Goal: Task Accomplishment & Management: Manage account settings

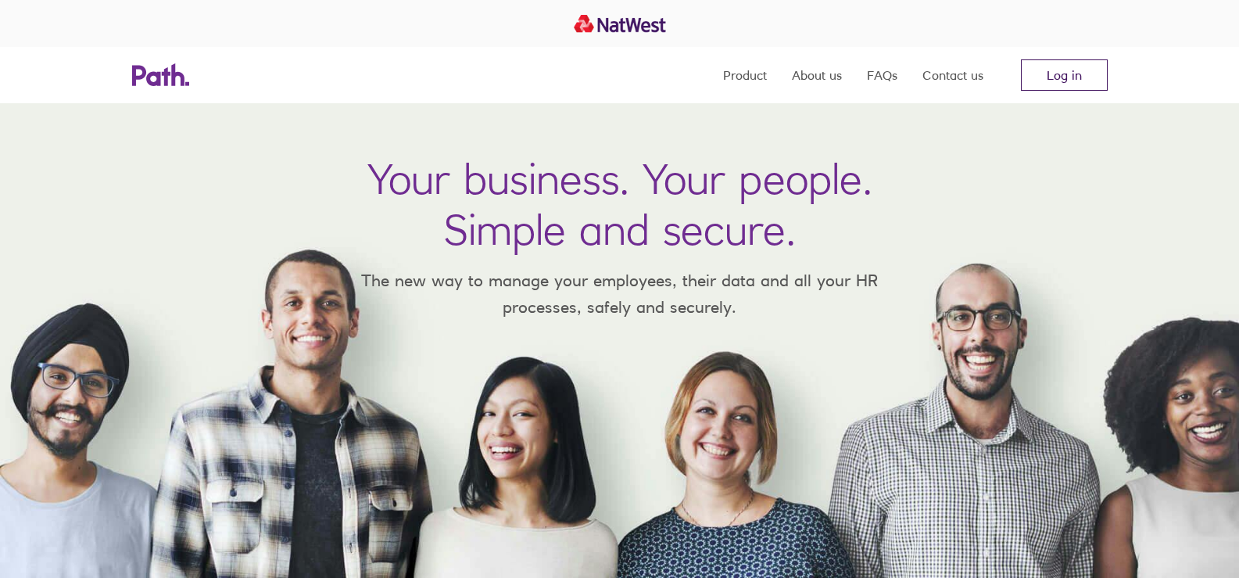
click at [1069, 87] on link "Log in" at bounding box center [1064, 74] width 87 height 31
click at [1064, 84] on link "Log in" at bounding box center [1064, 74] width 87 height 31
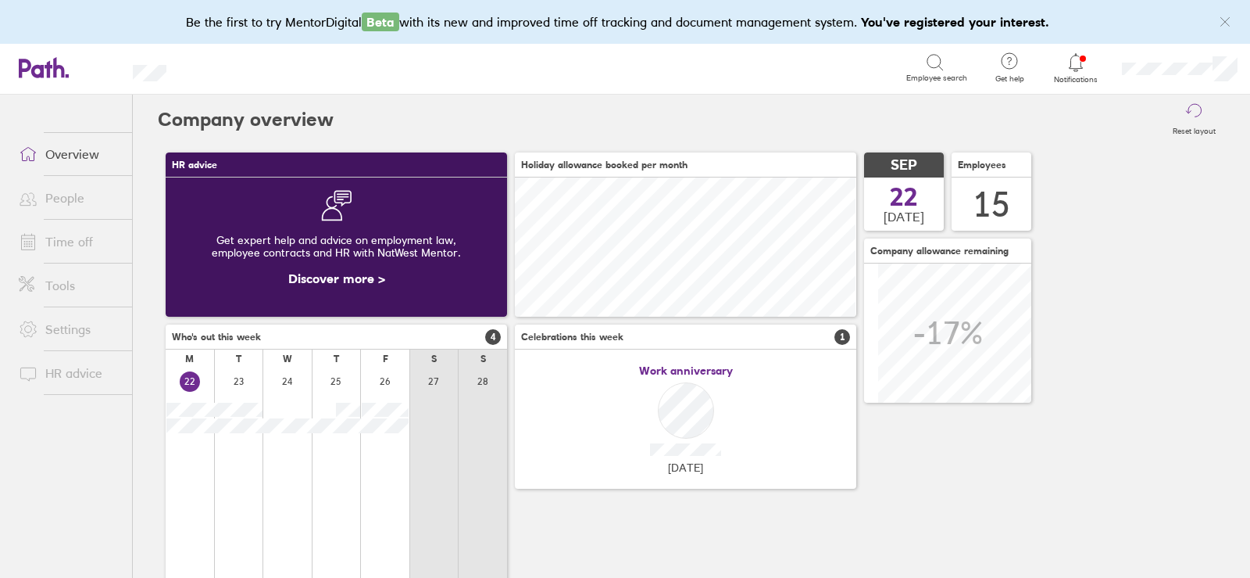
scroll to position [139, 342]
click at [95, 229] on link "Time off" at bounding box center [69, 241] width 126 height 31
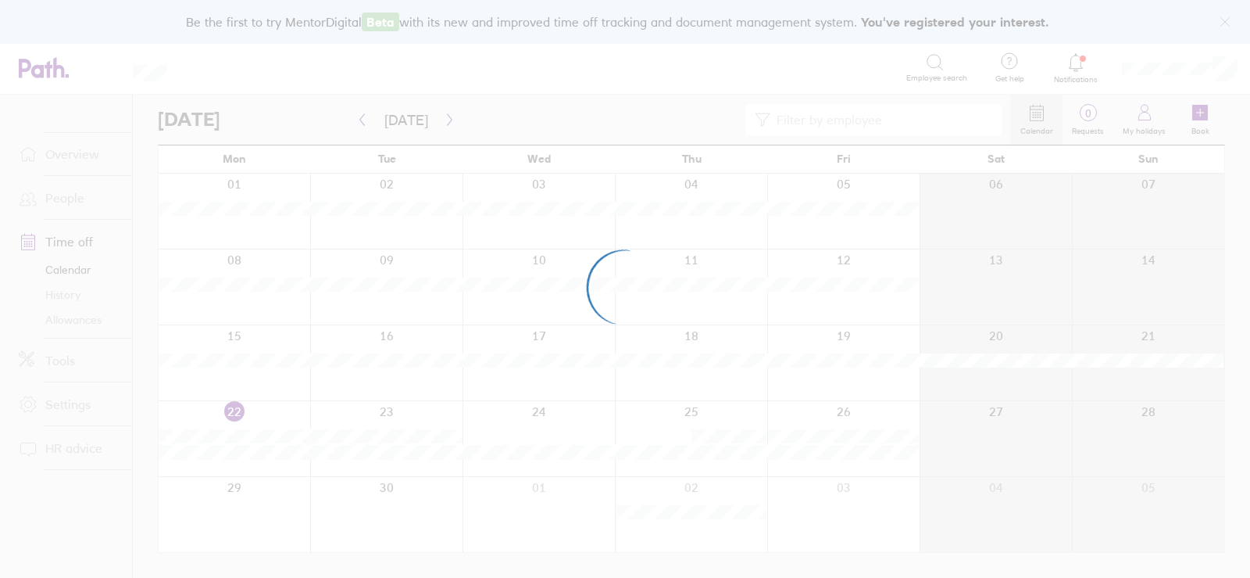
click at [444, 117] on div at bounding box center [625, 289] width 1250 height 578
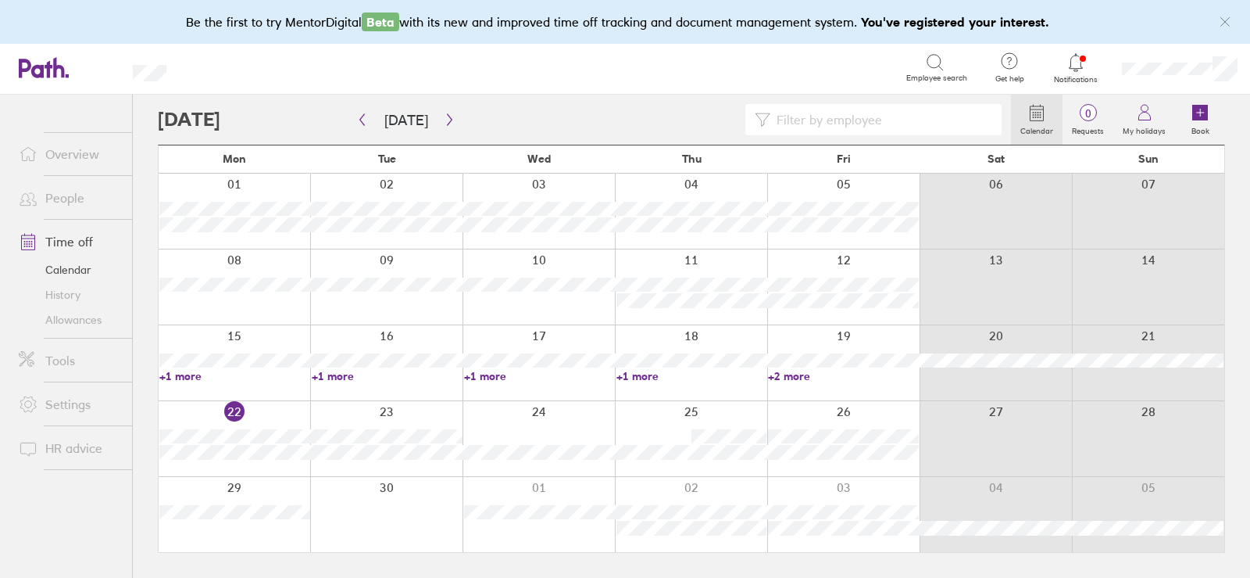
click at [482, 371] on link "+1 more" at bounding box center [539, 376] width 151 height 14
click at [447, 117] on icon "button" at bounding box center [449, 120] width 5 height 12
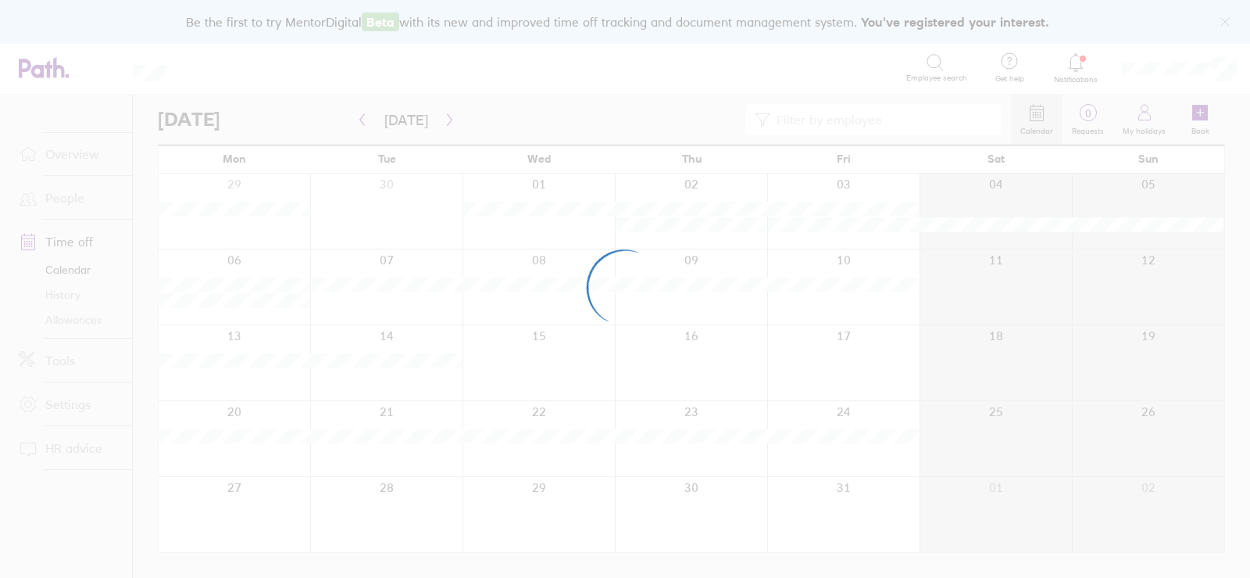
click at [577, 95] on div at bounding box center [625, 289] width 1250 height 578
